Goal: Transaction & Acquisition: Book appointment/travel/reservation

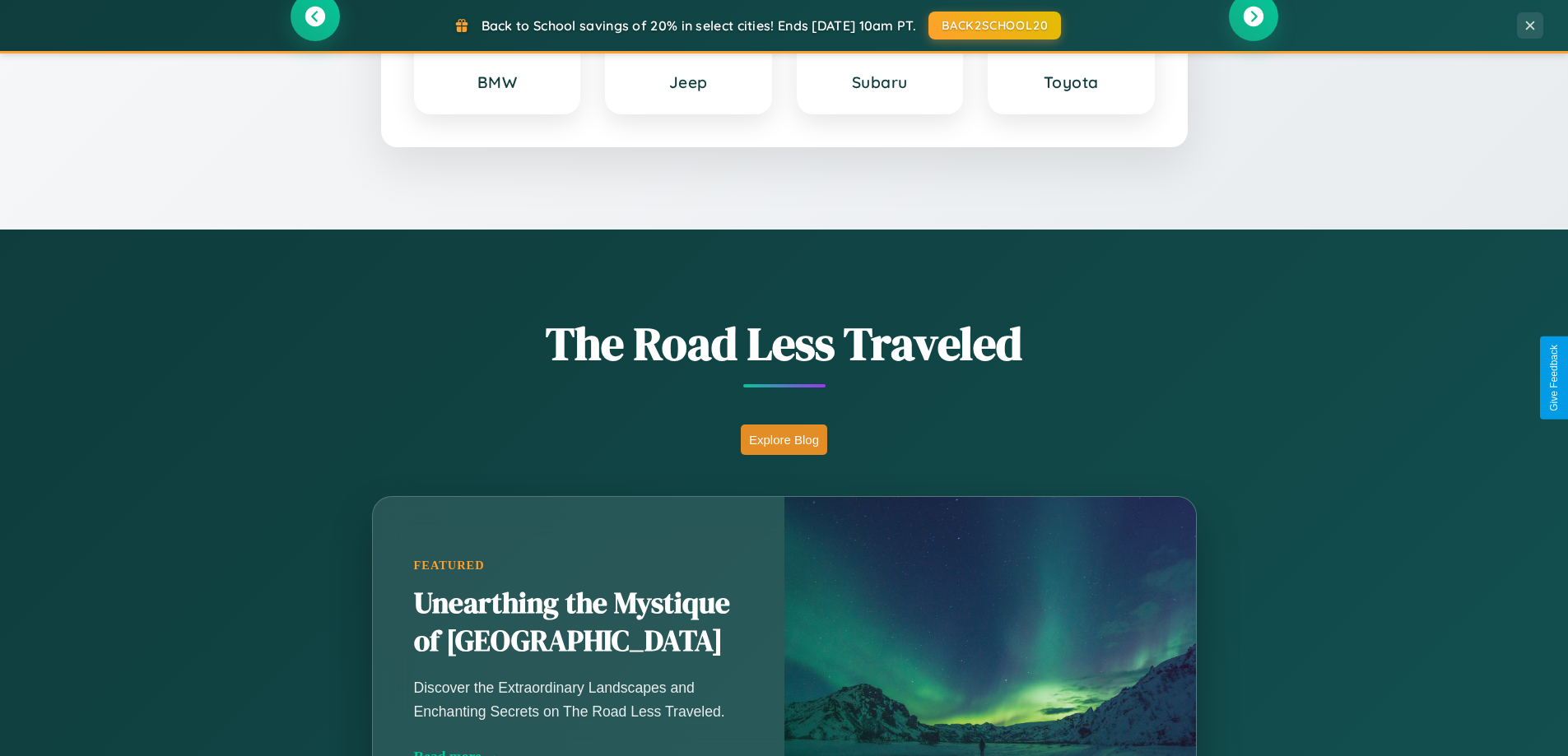
scroll to position [1132, 0]
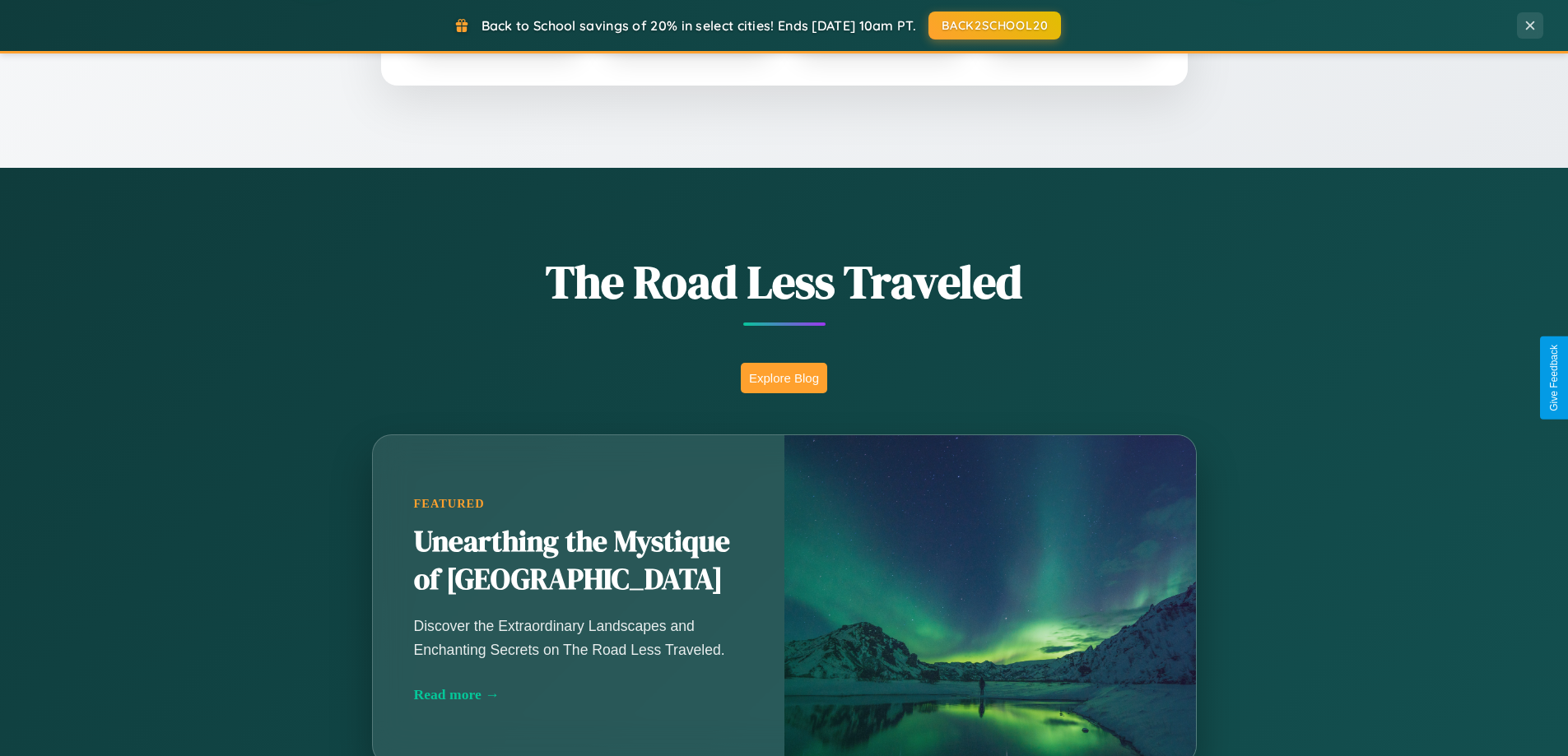
click at [784, 378] on button "Explore Blog" at bounding box center [784, 378] width 87 height 31
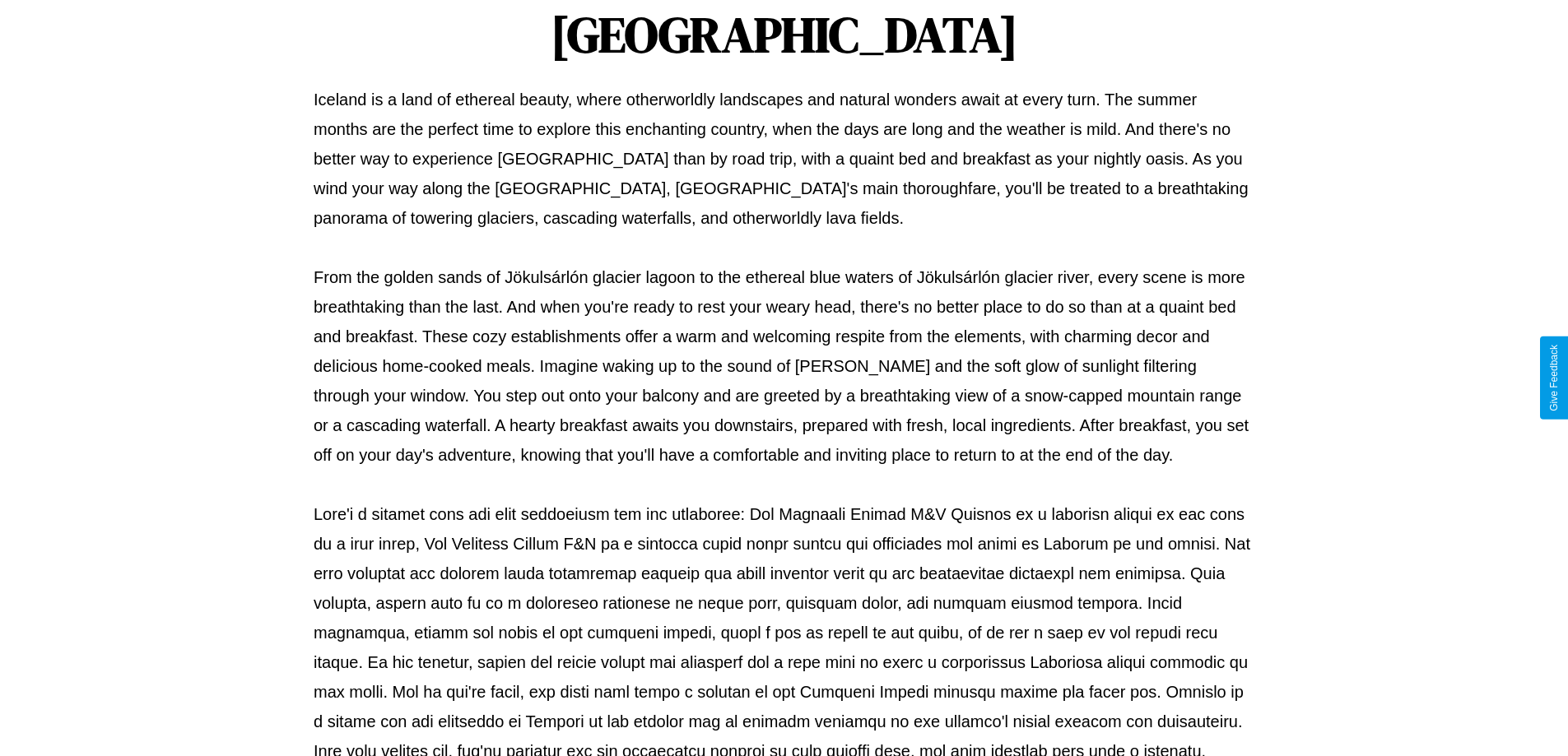
scroll to position [532, 0]
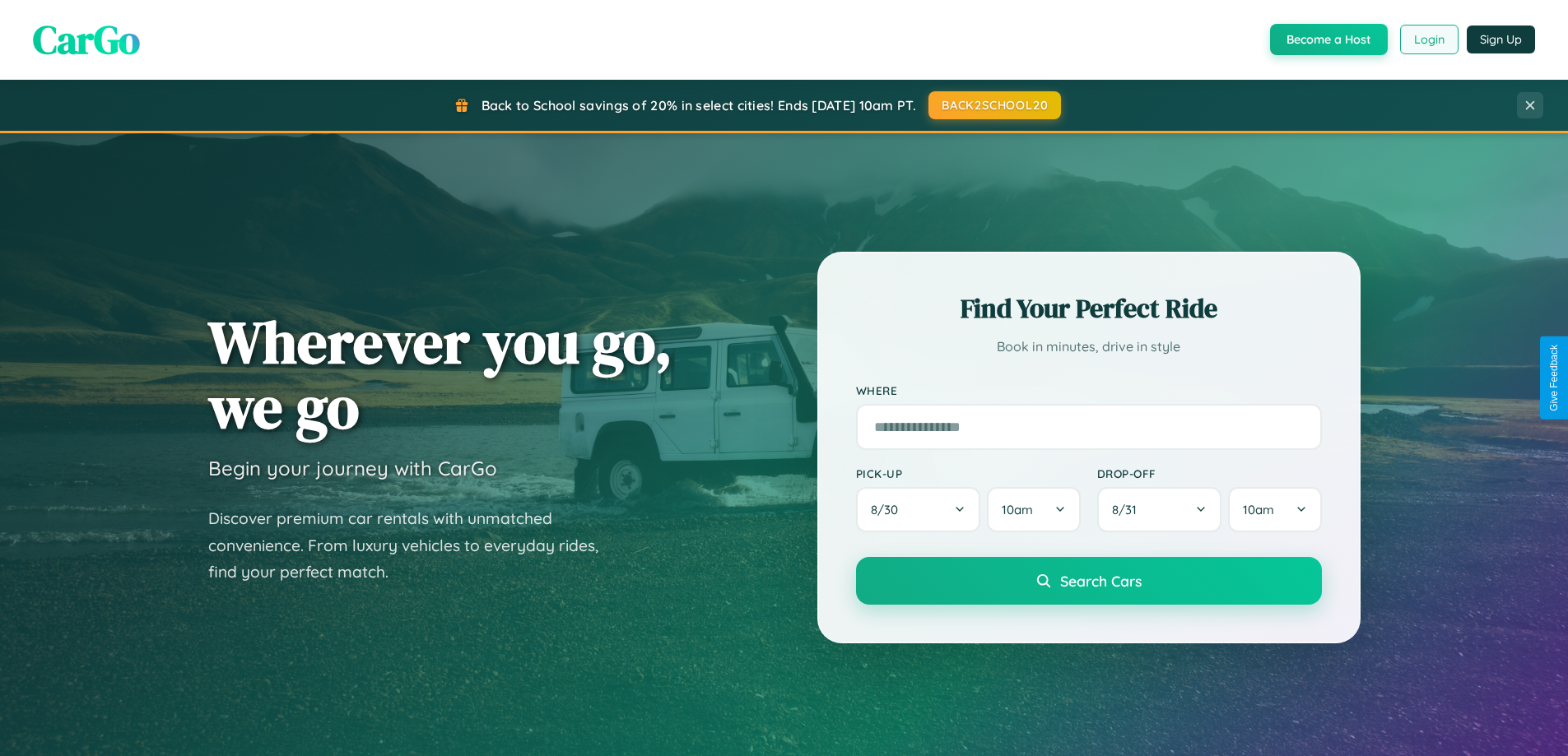
click at [1428, 39] on button "Login" at bounding box center [1429, 39] width 58 height 30
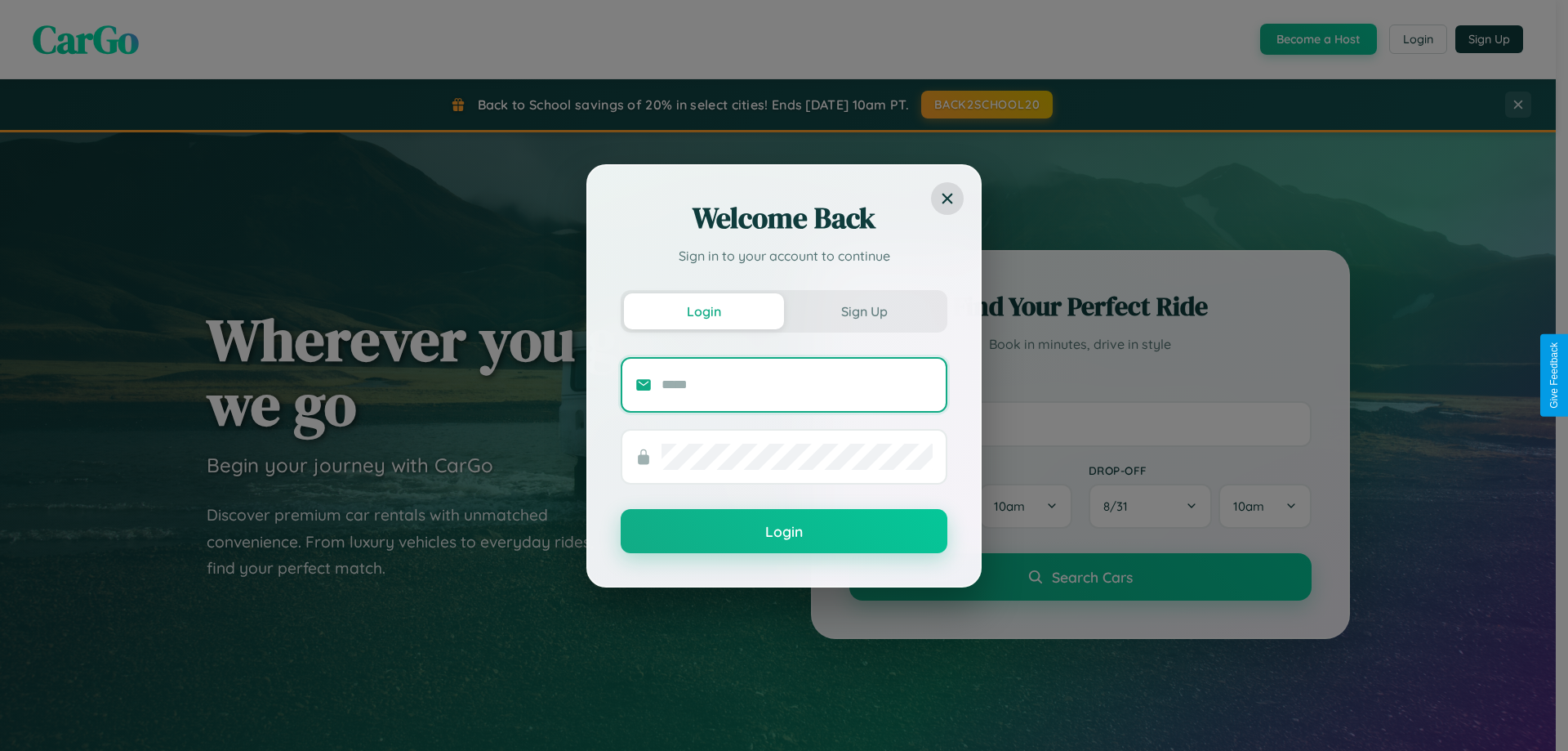
click at [798, 384] on input "text" at bounding box center [797, 384] width 271 height 26
type input "**********"
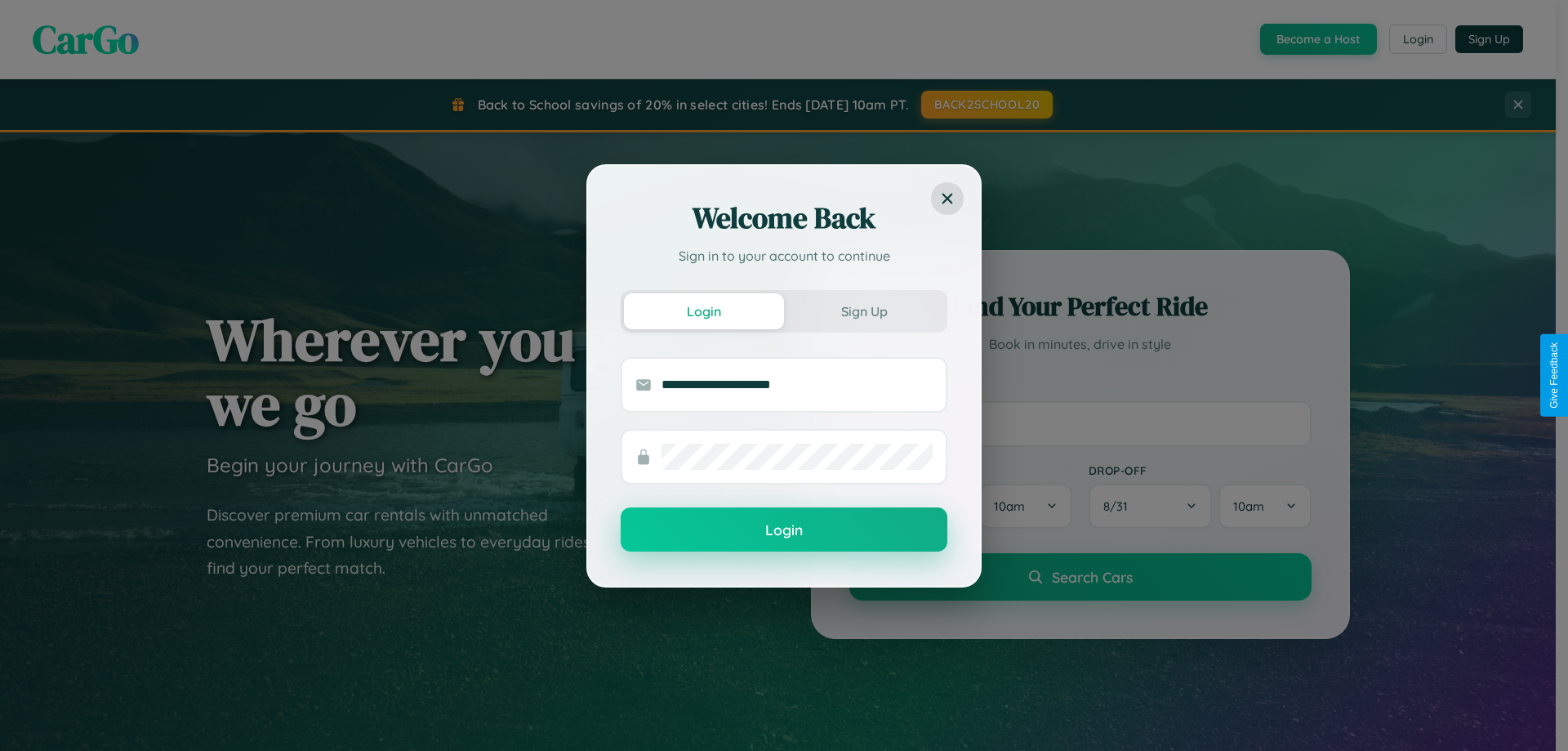
click at [784, 530] on button "Login" at bounding box center [783, 529] width 326 height 44
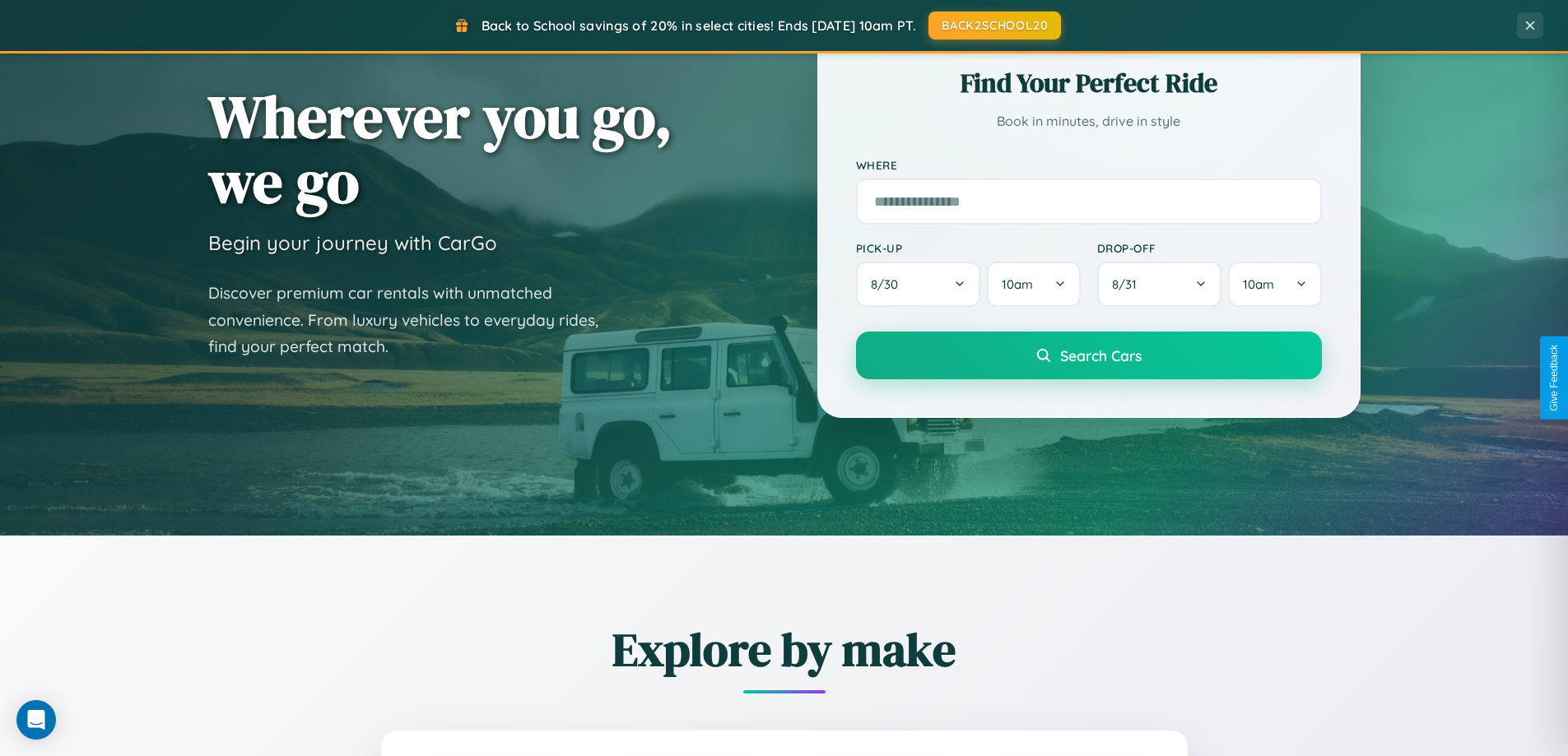
scroll to position [1928, 0]
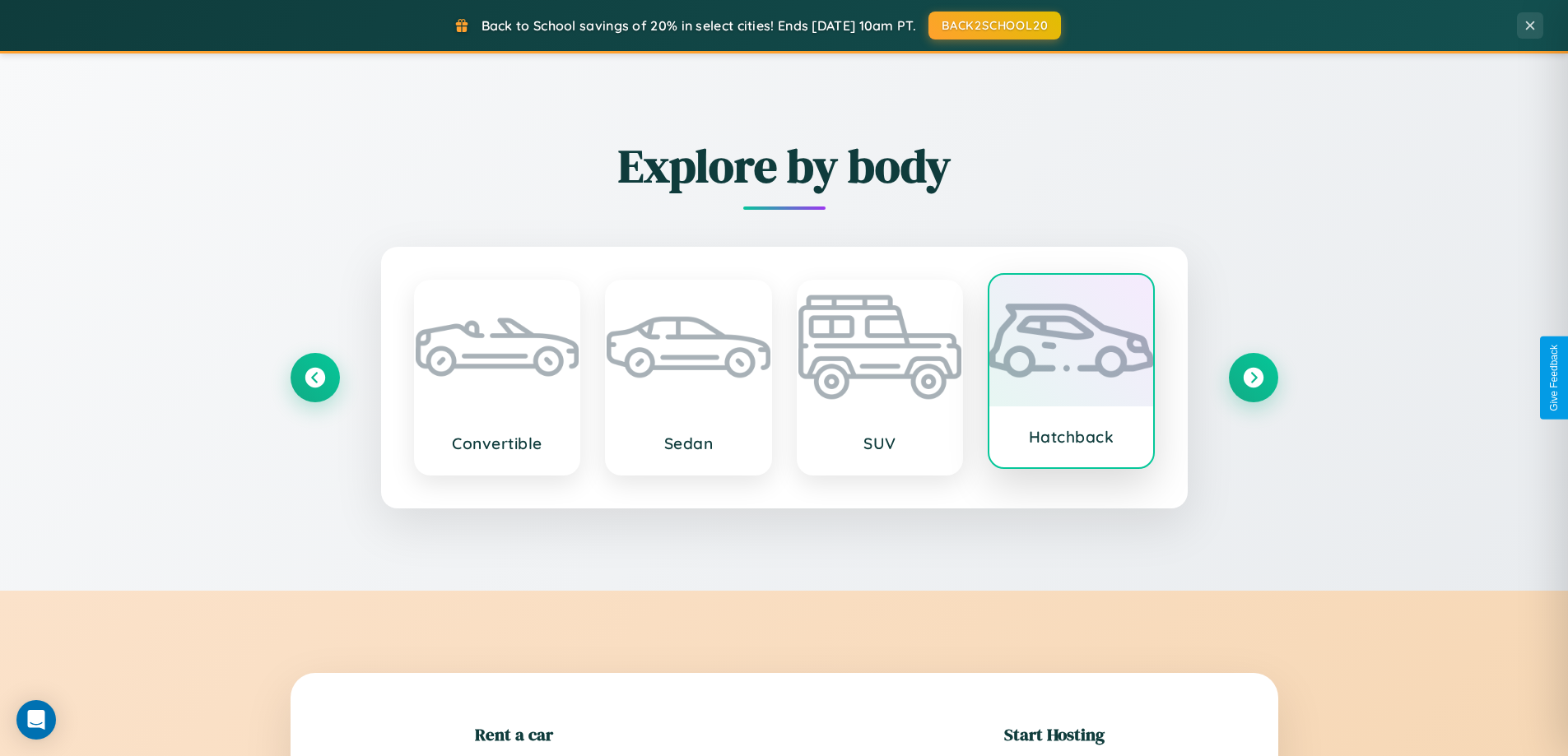
click at [1070, 373] on div at bounding box center [1071, 340] width 164 height 131
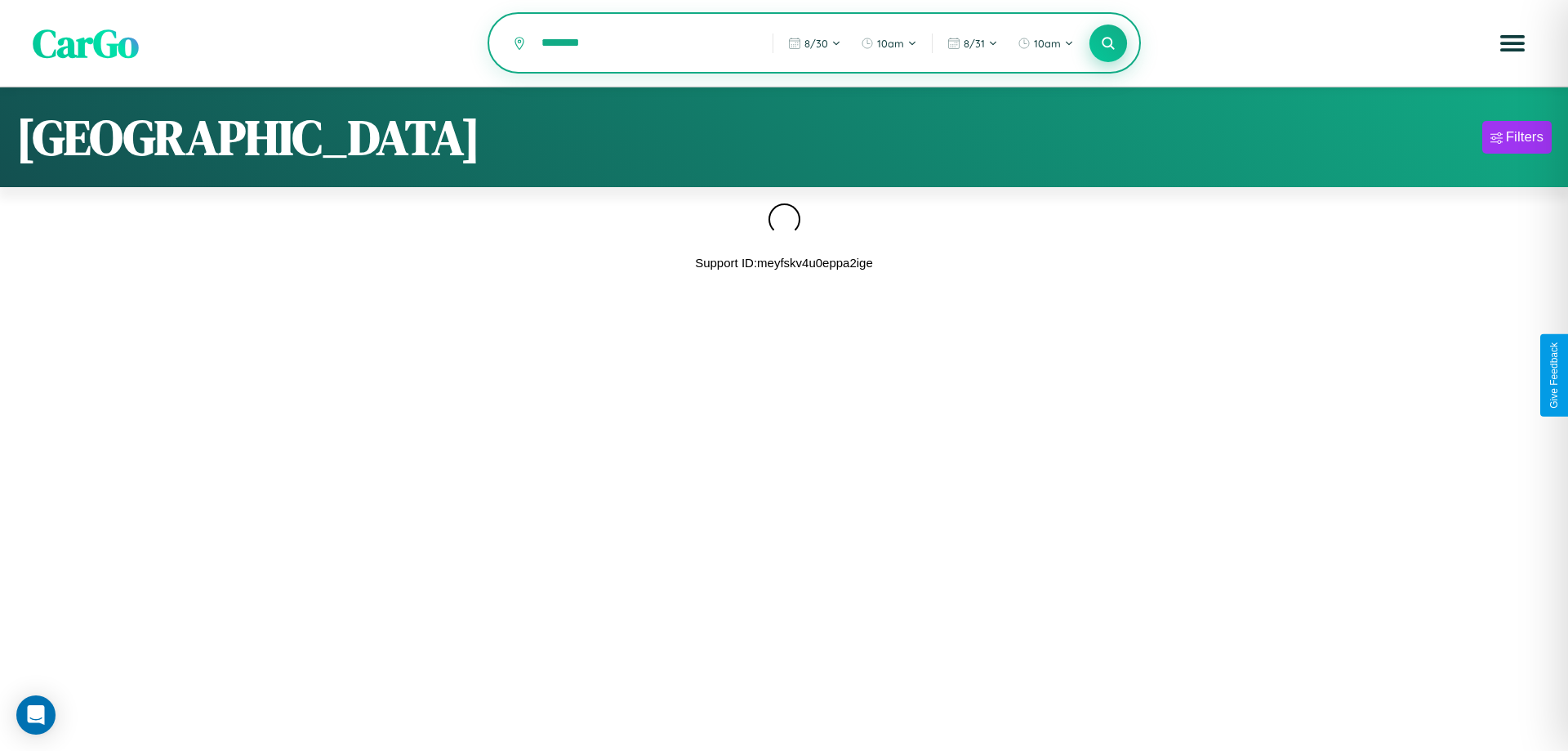
type input "********"
click at [1108, 44] on icon at bounding box center [1108, 43] width 16 height 16
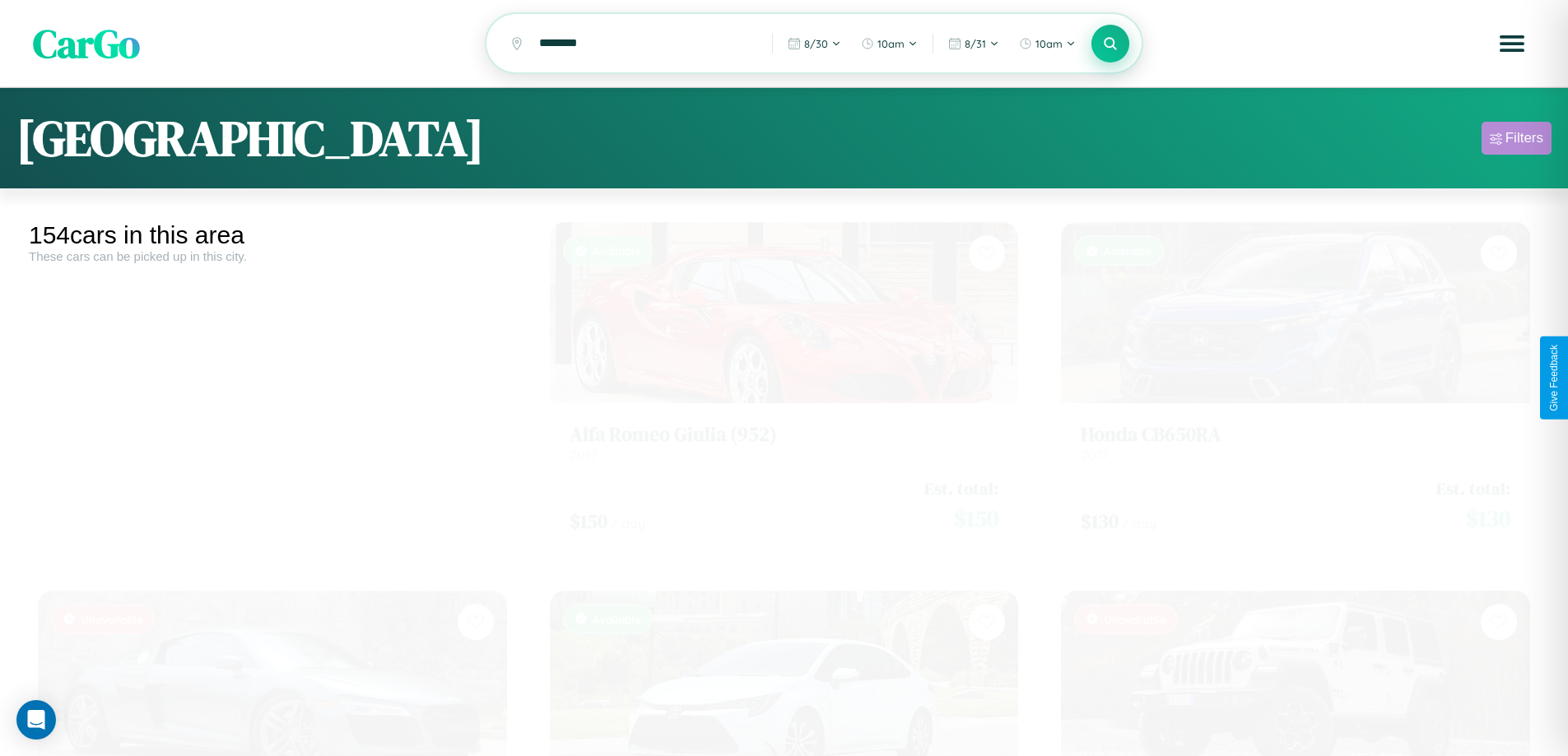
click at [1516, 141] on div "Filters" at bounding box center [1524, 138] width 38 height 17
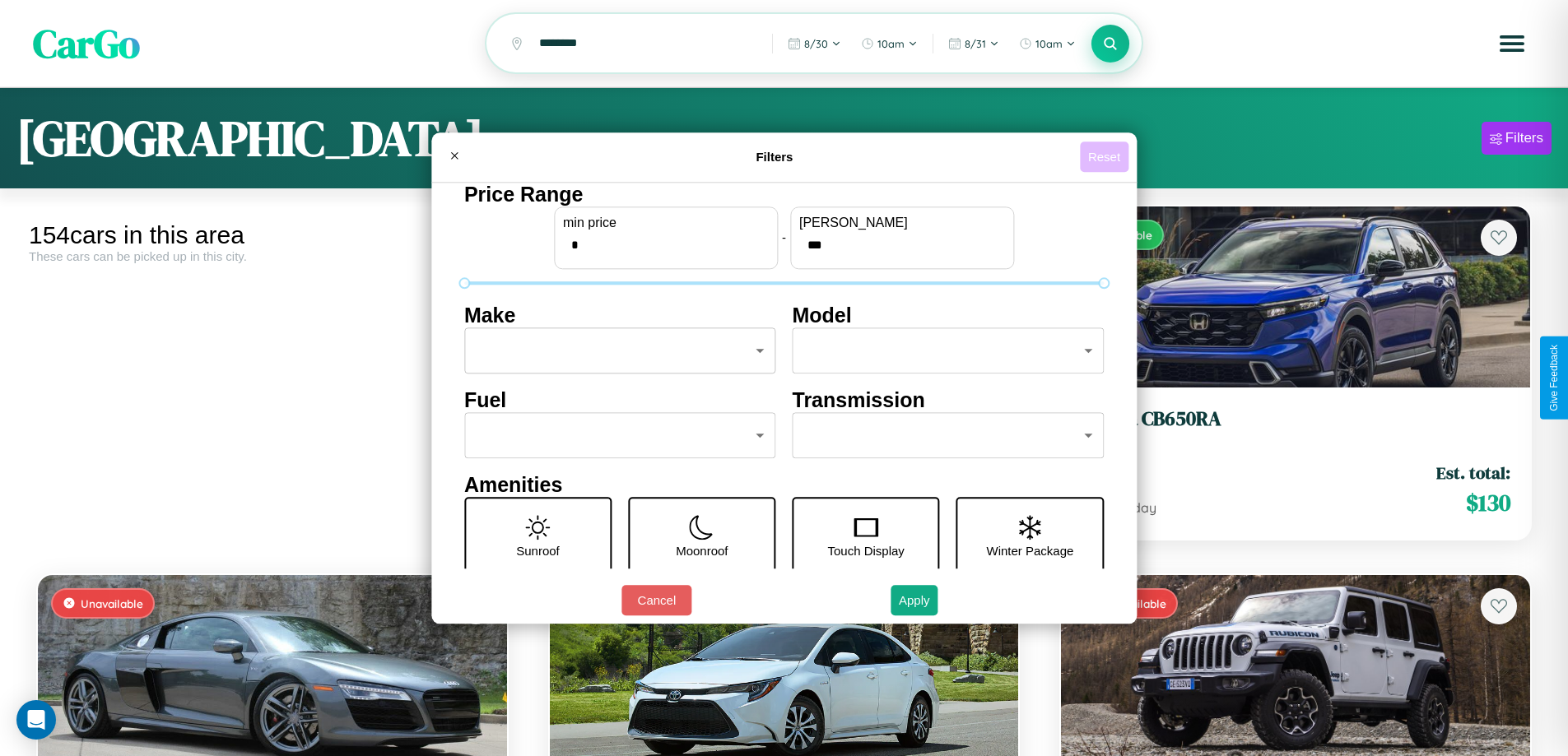
click at [1106, 156] on button "Reset" at bounding box center [1104, 156] width 48 height 31
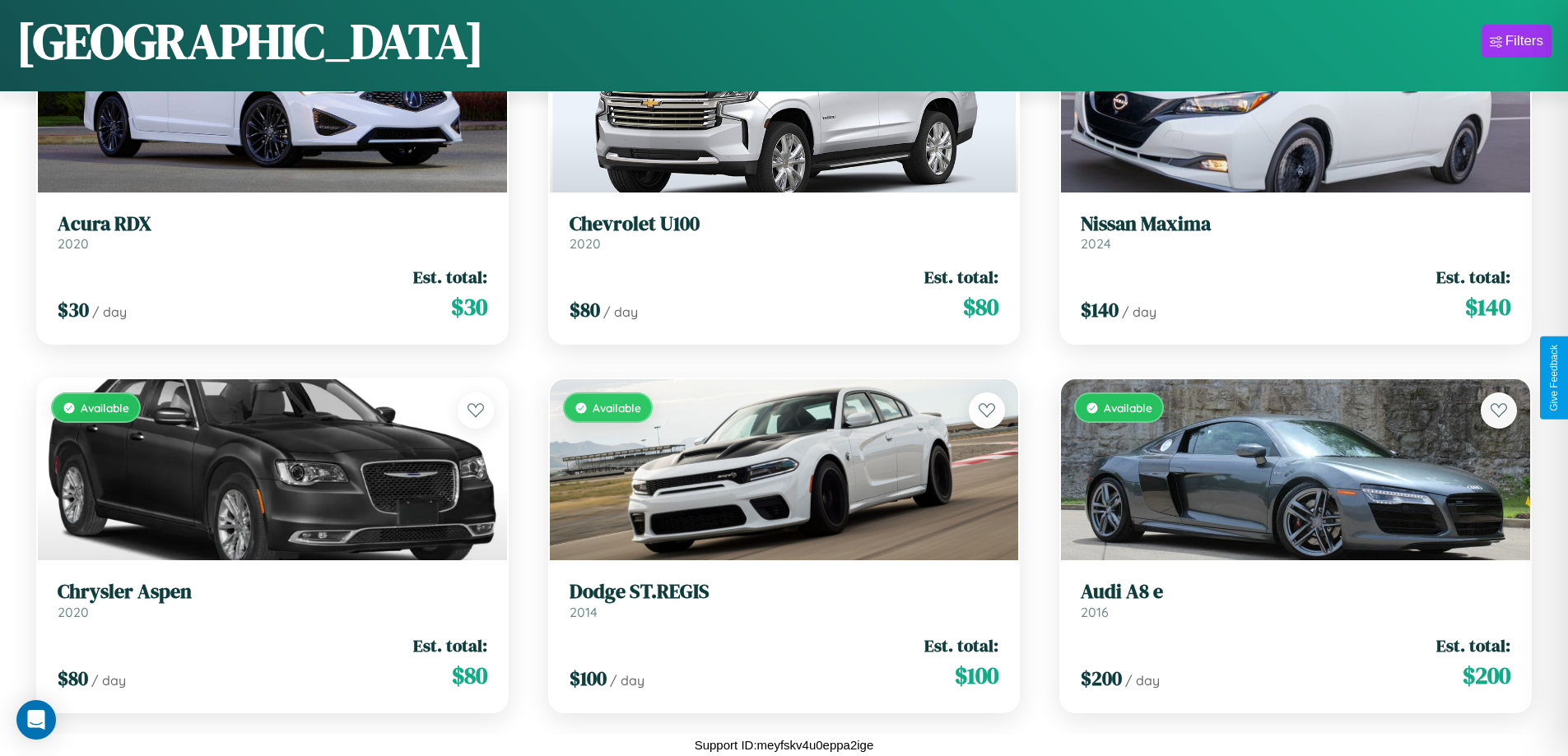
scroll to position [16808, 0]
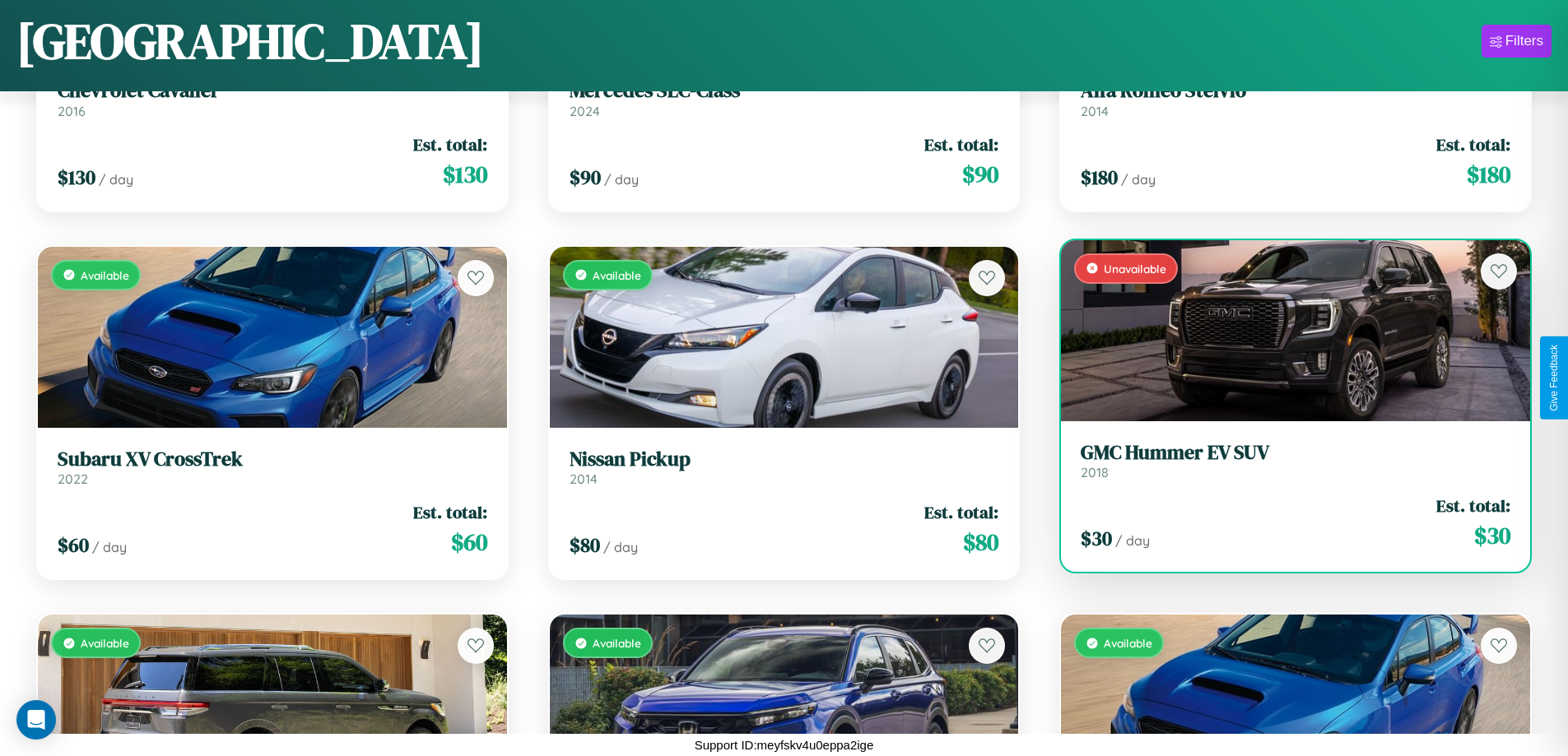
click at [1285, 467] on link "GMC Hummer EV SUV 2018" at bounding box center [1294, 461] width 430 height 40
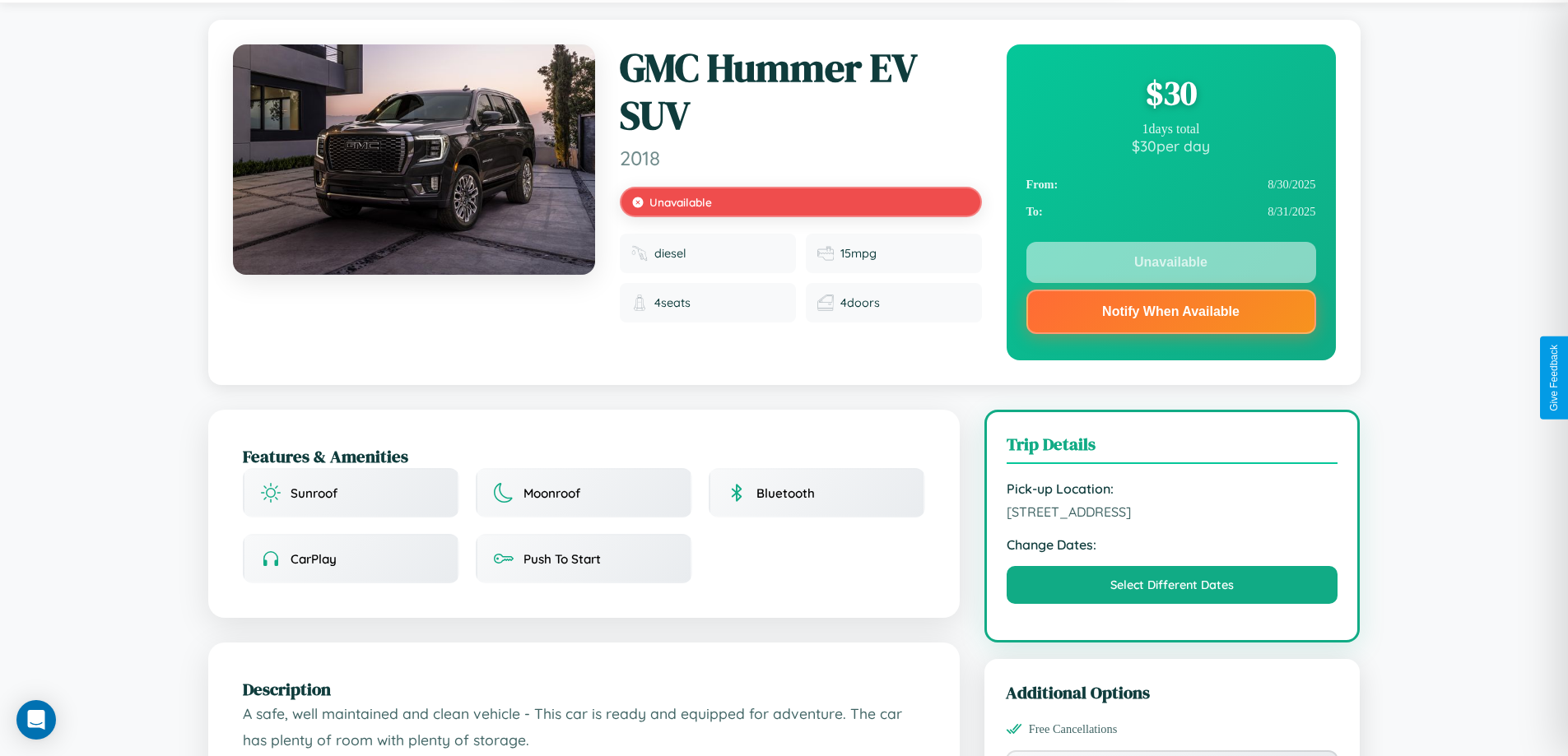
scroll to position [435, 0]
